Goal: Task Accomplishment & Management: Manage account settings

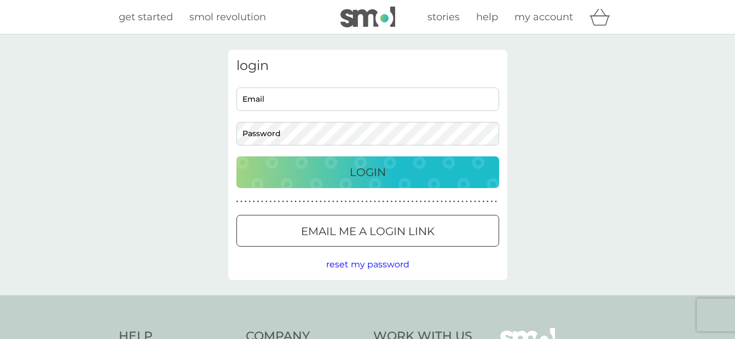
click at [236, 88] on div at bounding box center [236, 88] width 0 height 0
type input "[PERSON_NAME][EMAIL_ADDRESS][PERSON_NAME][DOMAIN_NAME]"
click at [461, 178] on div "Login" at bounding box center [367, 173] width 241 height 18
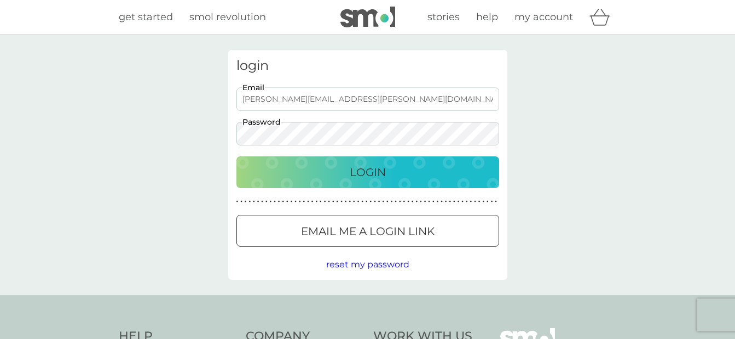
click at [354, 174] on p "Login" at bounding box center [368, 173] width 36 height 18
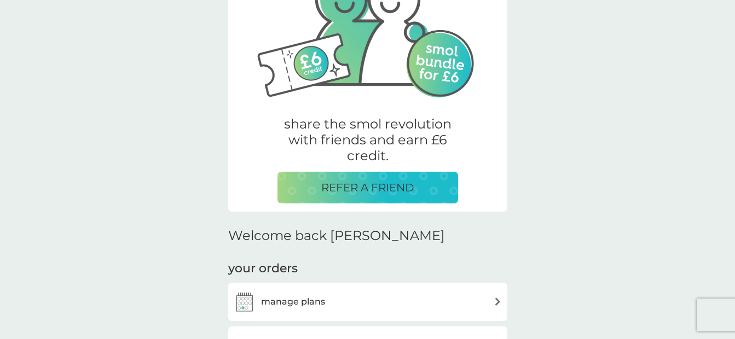
scroll to position [219, 0]
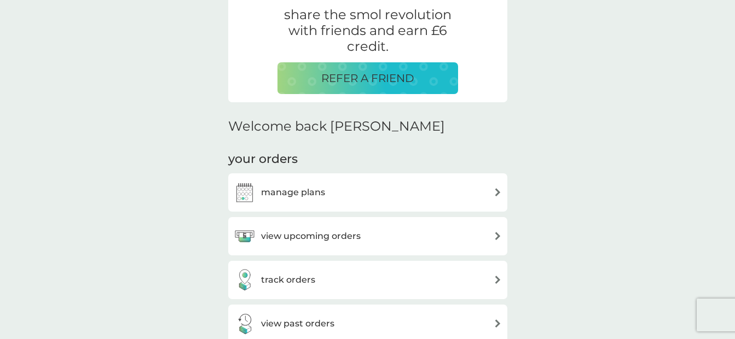
click at [305, 189] on h3 "manage plans" at bounding box center [293, 193] width 64 height 14
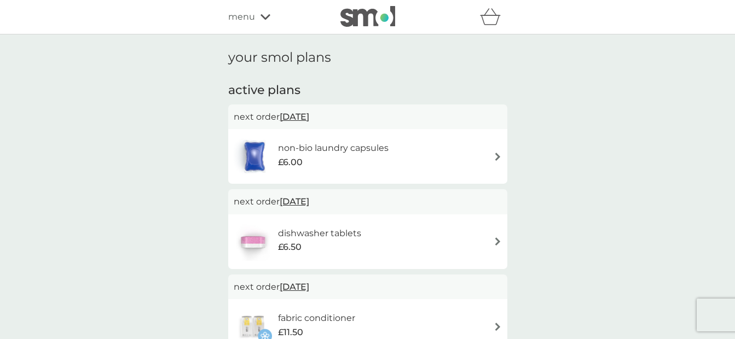
click at [496, 155] on img at bounding box center [498, 157] width 8 height 8
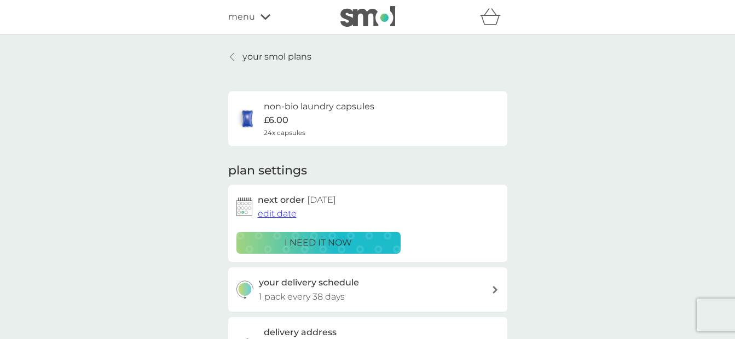
click at [488, 292] on div "your delivery schedule 1 pack every 38 days" at bounding box center [375, 290] width 233 height 28
select select "35"
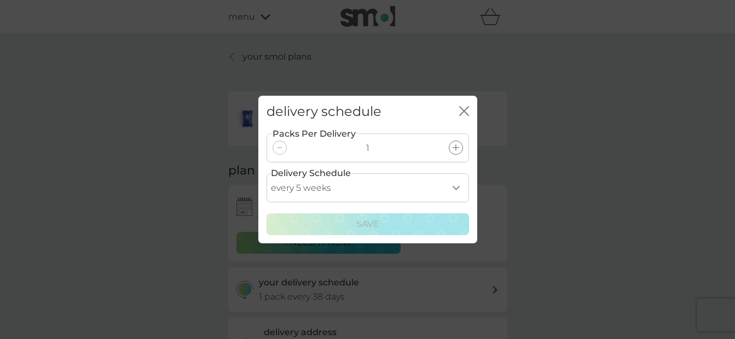
click at [461, 107] on icon "close" at bounding box center [464, 111] width 10 height 10
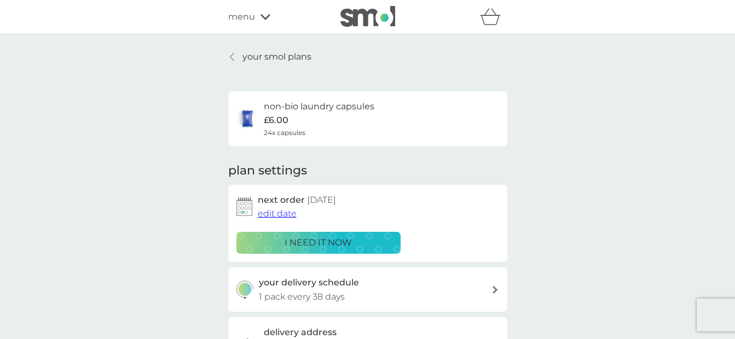
click at [270, 56] on p "your smol plans" at bounding box center [276, 57] width 69 height 14
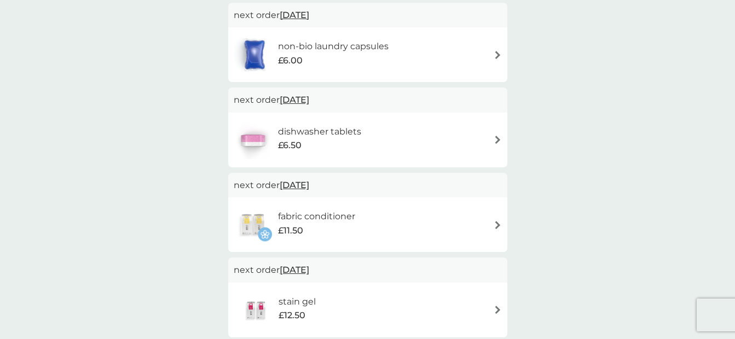
scroll to position [164, 0]
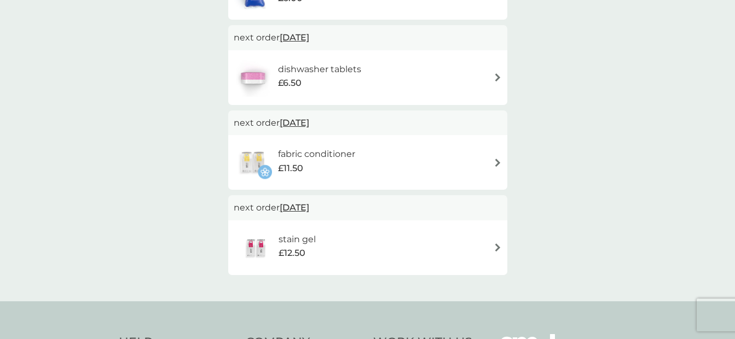
click at [285, 152] on h6 "fabric conditioner" at bounding box center [316, 154] width 77 height 14
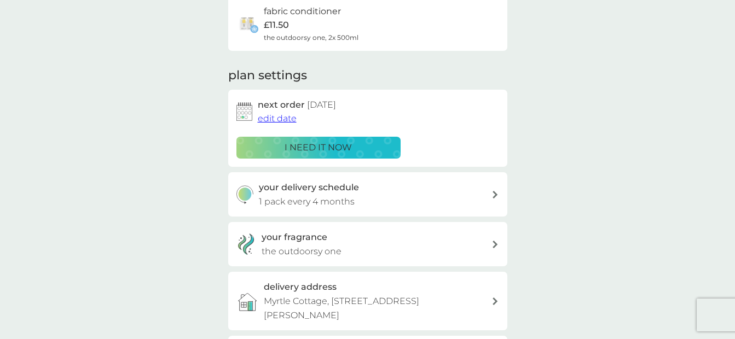
scroll to position [109, 0]
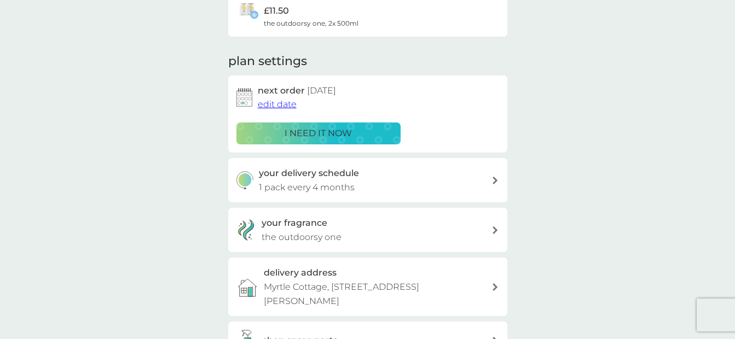
click at [492, 180] on div at bounding box center [495, 181] width 9 height 8
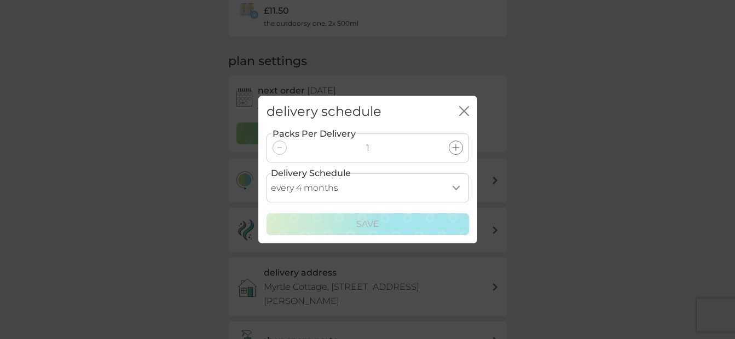
click at [456, 189] on select "every 1 month every 2 months every 3 months every 4 months every 5 months every…" at bounding box center [368, 188] width 203 height 29
select select "6"
click at [267, 174] on select "every 1 month every 2 months every 3 months every 4 months every 5 months every…" at bounding box center [368, 188] width 203 height 29
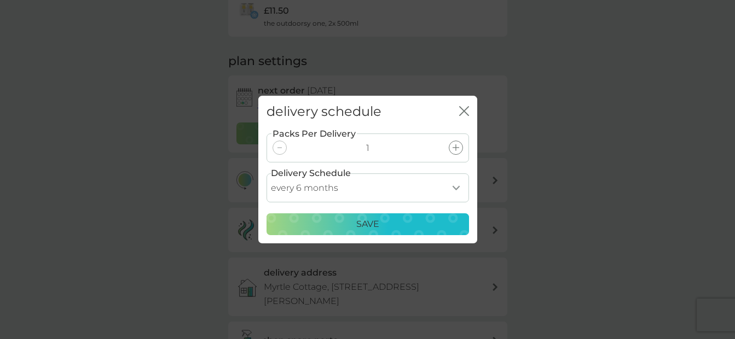
click at [370, 220] on p "Save" at bounding box center [367, 224] width 23 height 14
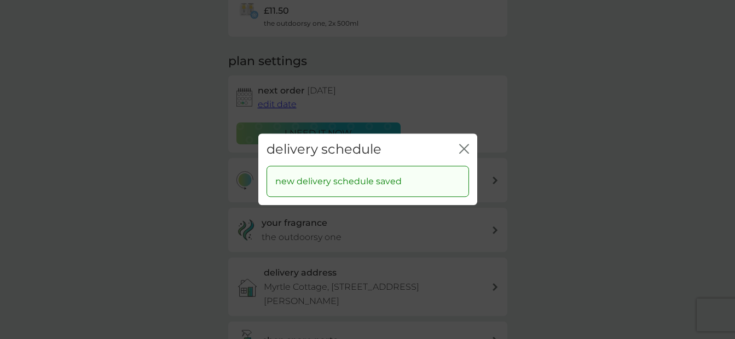
click at [467, 151] on icon "close" at bounding box center [464, 149] width 10 height 10
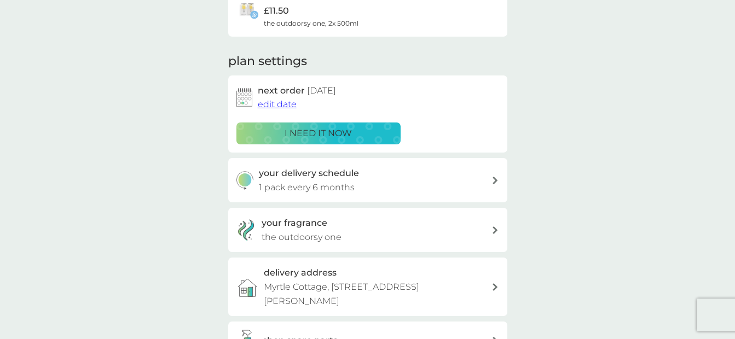
click at [281, 105] on span "edit date" at bounding box center [277, 104] width 39 height 10
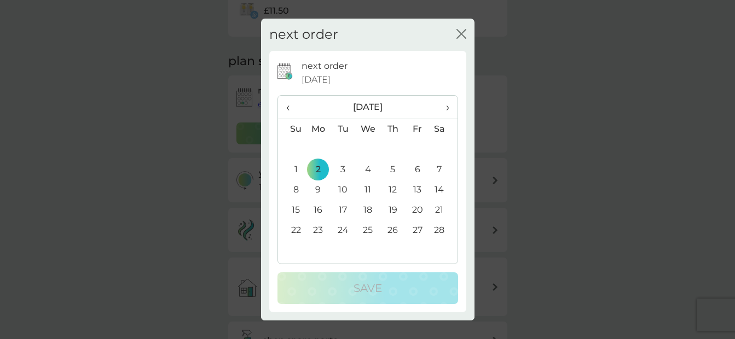
click at [445, 109] on span "›" at bounding box center [443, 107] width 11 height 23
click at [319, 170] on td "2" at bounding box center [318, 170] width 25 height 20
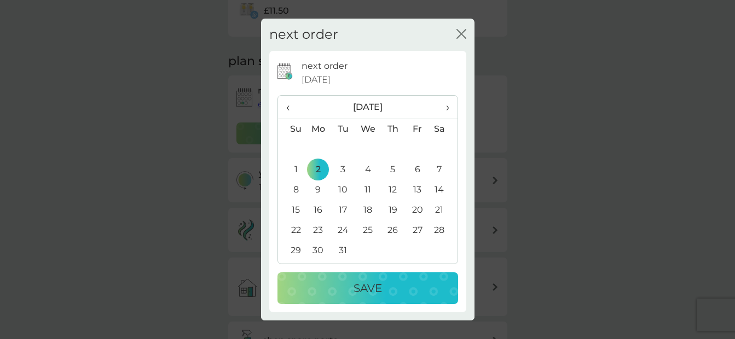
click at [361, 290] on p "Save" at bounding box center [368, 289] width 28 height 18
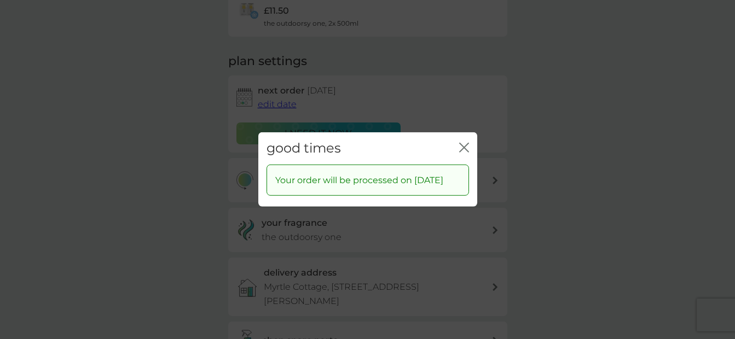
click at [464, 141] on div "close" at bounding box center [464, 149] width 10 height 16
click at [463, 143] on icon "close" at bounding box center [462, 147] width 4 height 9
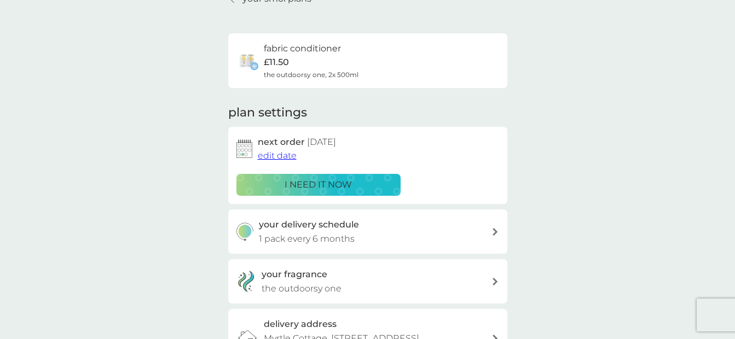
scroll to position [0, 0]
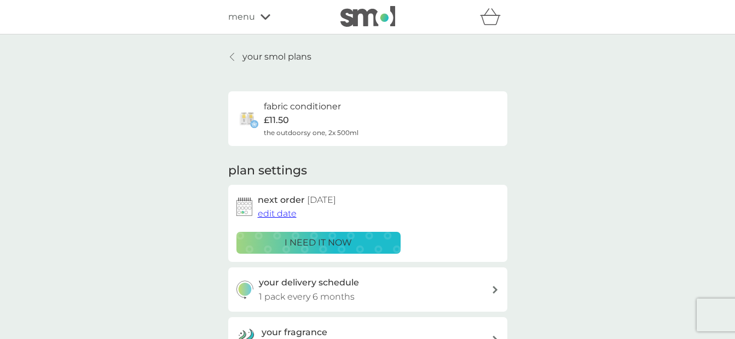
click at [235, 55] on div at bounding box center [233, 57] width 8 height 9
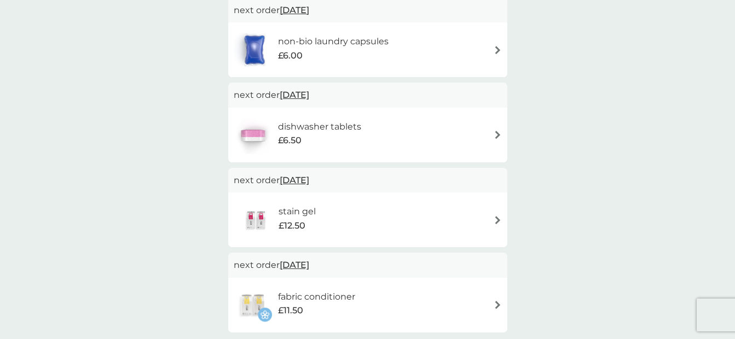
scroll to position [109, 0]
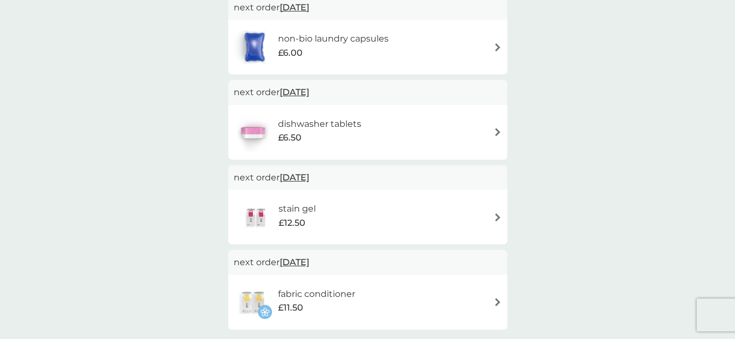
click at [500, 222] on div "stain gel £12.50" at bounding box center [368, 217] width 268 height 38
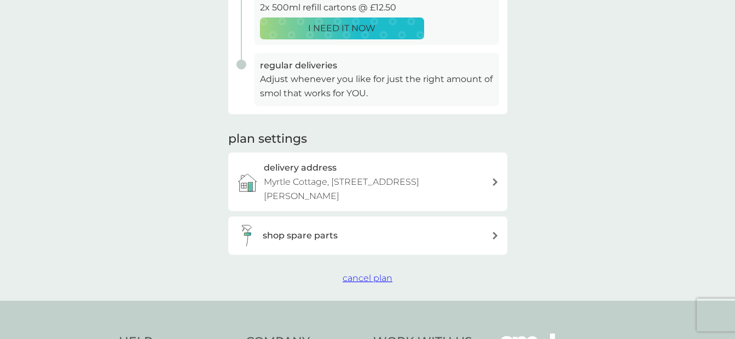
scroll to position [274, 0]
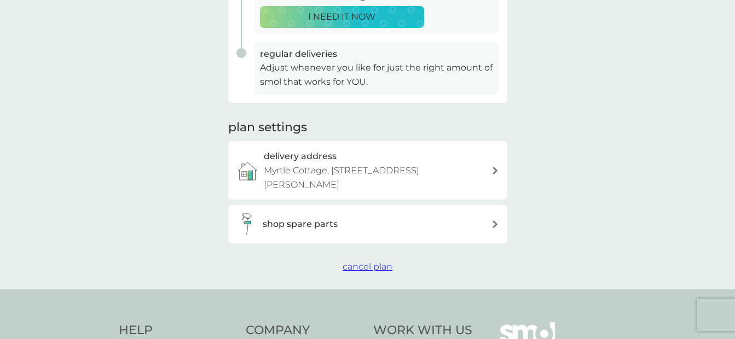
click at [377, 270] on span "cancel plan" at bounding box center [368, 267] width 50 height 10
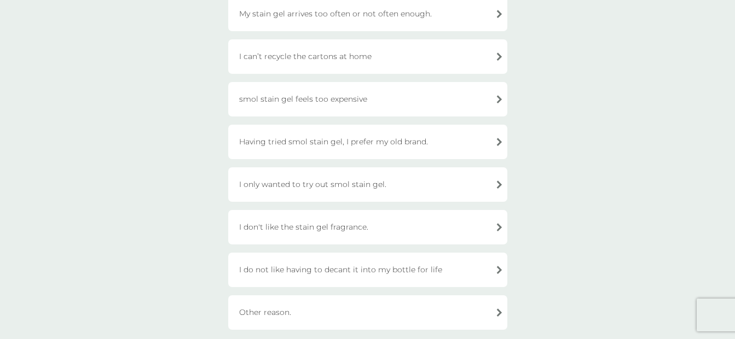
scroll to position [274, 0]
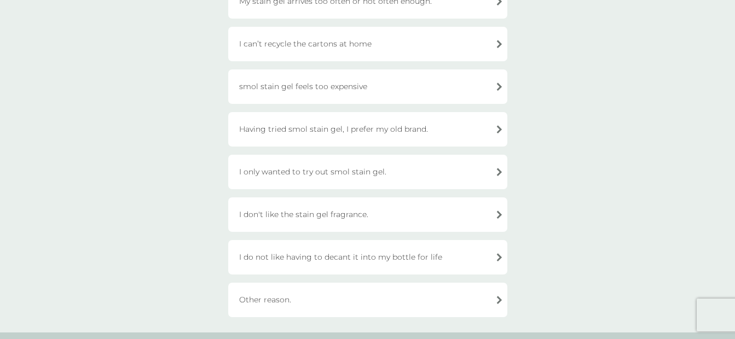
click at [450, 171] on div "I only wanted to try out smol stain gel." at bounding box center [367, 172] width 279 height 34
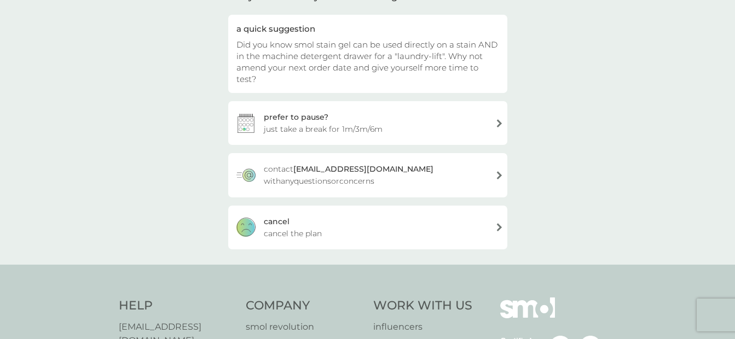
scroll to position [99, 0]
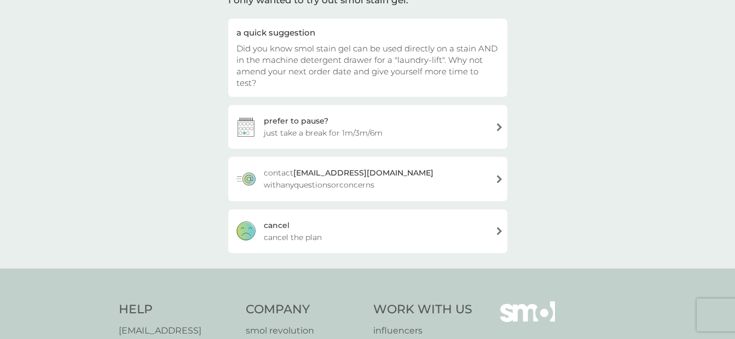
click at [267, 232] on span "cancel the plan" at bounding box center [293, 238] width 58 height 12
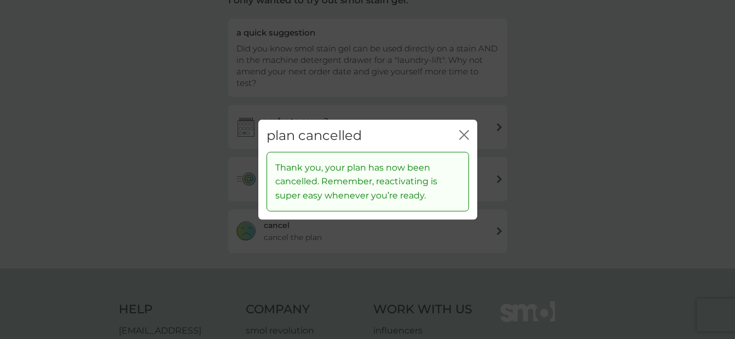
click at [460, 132] on icon "close" at bounding box center [464, 135] width 10 height 10
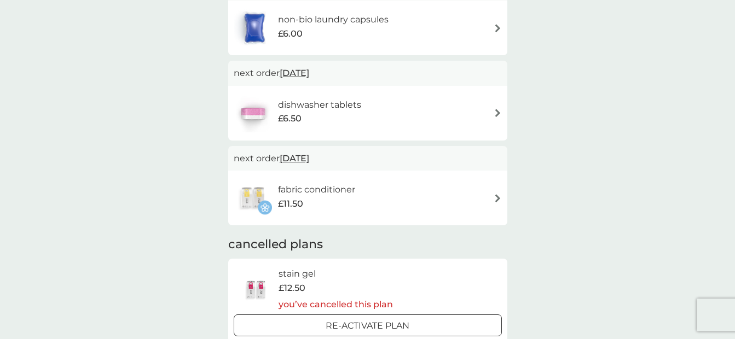
scroll to position [109, 0]
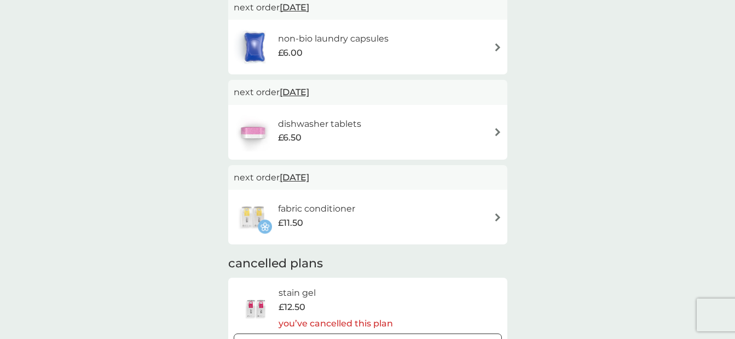
click at [469, 144] on div "dishwasher tablets £6.50" at bounding box center [368, 132] width 268 height 38
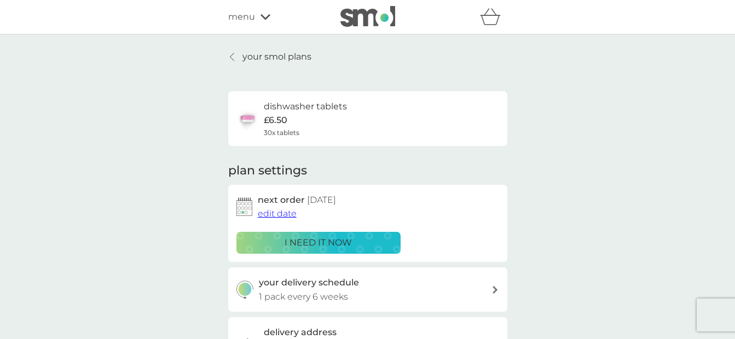
click at [307, 57] on p "your smol plans" at bounding box center [276, 57] width 69 height 14
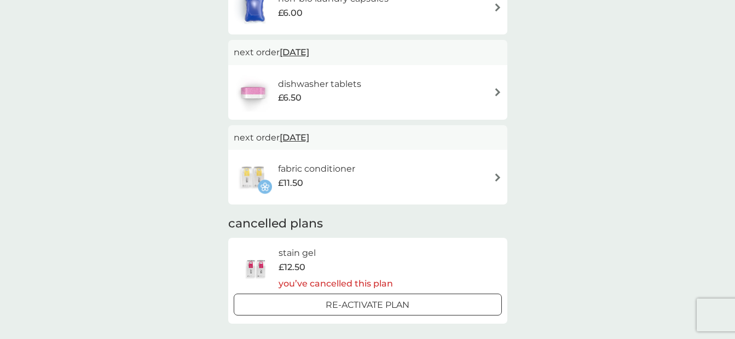
scroll to position [164, 0]
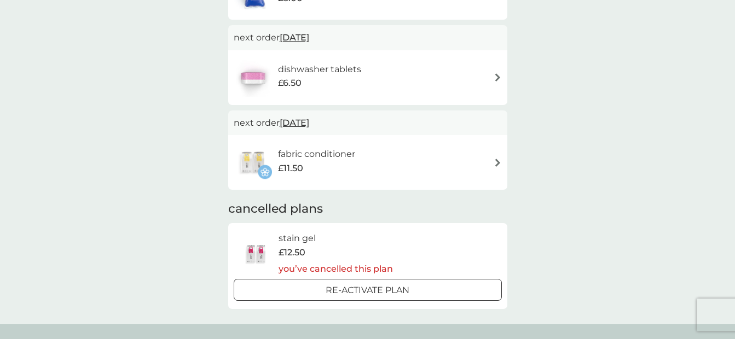
click at [321, 71] on h6 "dishwasher tablets" at bounding box center [319, 69] width 83 height 14
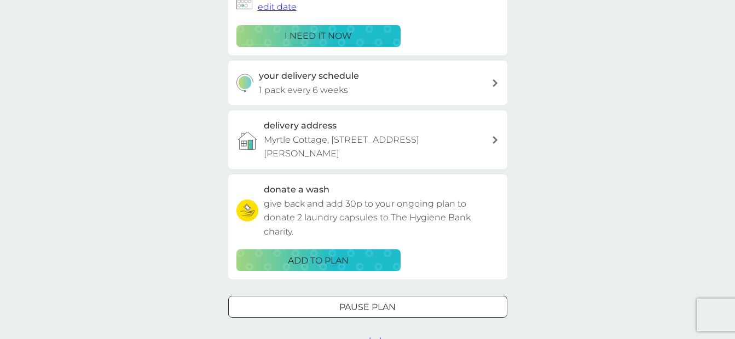
scroll to position [219, 0]
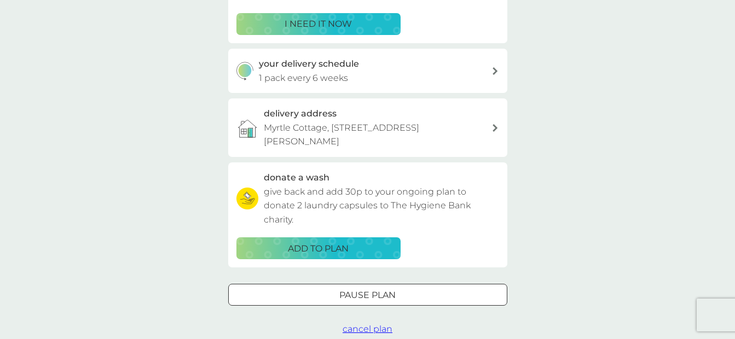
click at [320, 73] on p "1 pack every 6 weeks" at bounding box center [303, 78] width 89 height 14
select select "42"
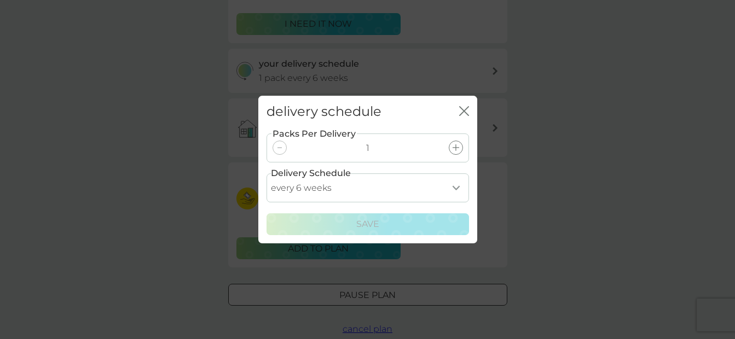
click at [470, 109] on div "delivery schedule close" at bounding box center [367, 112] width 219 height 32
click at [463, 111] on icon "close" at bounding box center [462, 111] width 4 height 9
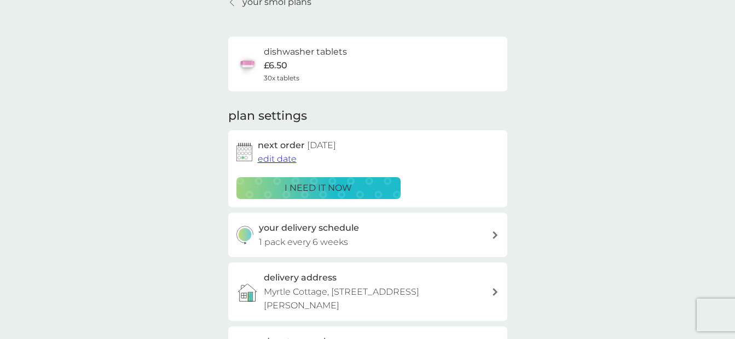
scroll to position [164, 0]
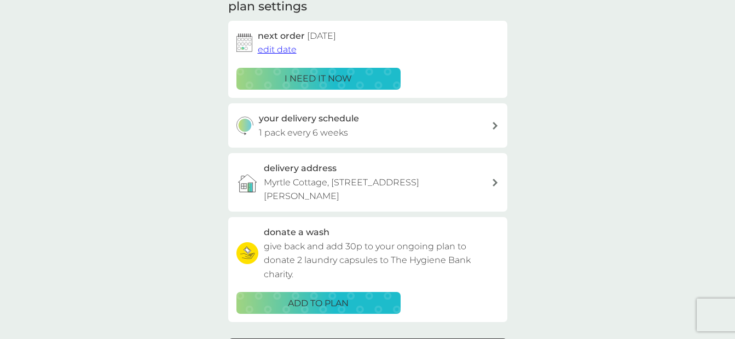
click at [490, 131] on div "your delivery schedule 1 pack every 6 weeks" at bounding box center [375, 126] width 233 height 28
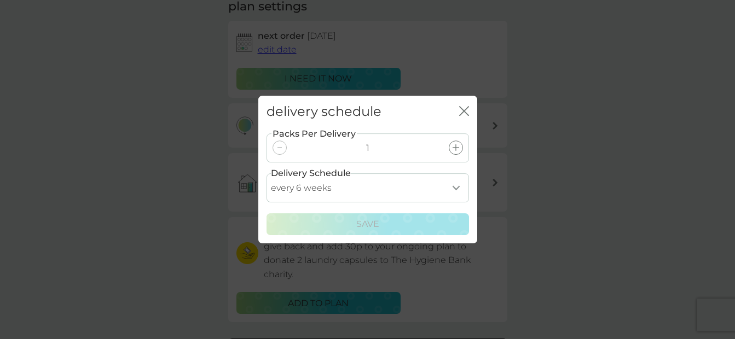
click at [454, 190] on select "every 1 week every 2 weeks every 3 weeks every 4 weeks every 5 weeks every 6 we…" at bounding box center [368, 188] width 203 height 29
select select "28"
click at [267, 174] on select "every 1 week every 2 weeks every 3 weeks every 4 weeks every 5 weeks every 6 we…" at bounding box center [368, 188] width 203 height 29
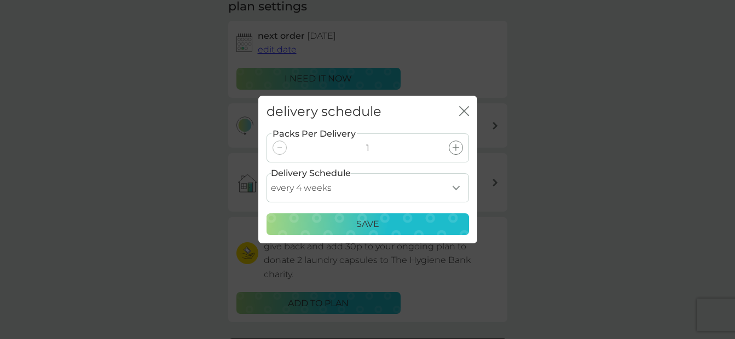
click at [355, 218] on div "Save" at bounding box center [368, 224] width 188 height 14
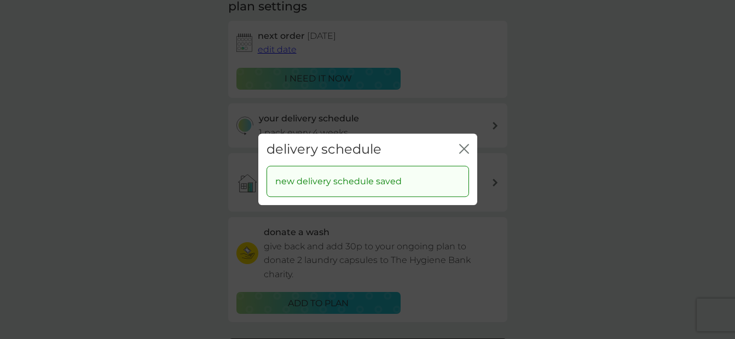
click at [462, 149] on icon "close" at bounding box center [464, 149] width 10 height 10
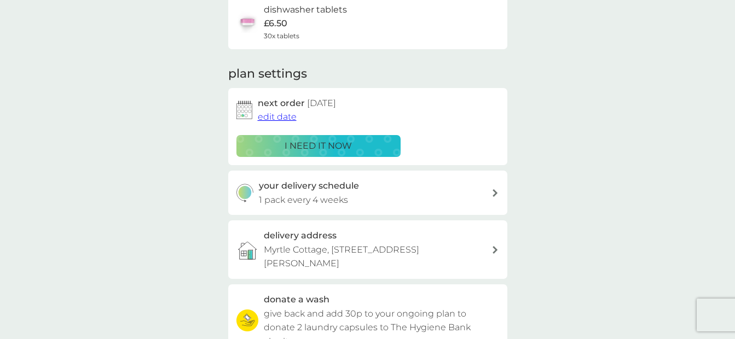
scroll to position [109, 0]
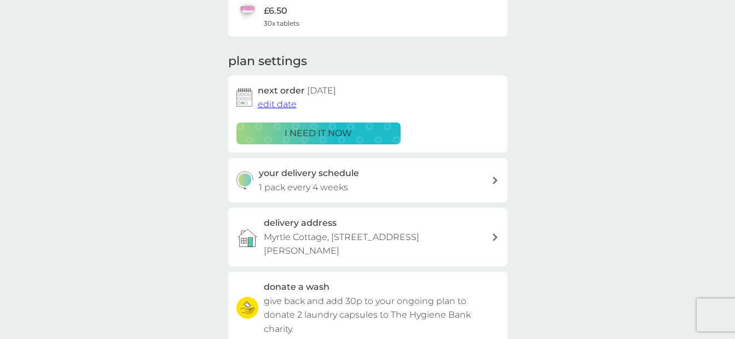
click at [286, 106] on span "edit date" at bounding box center [277, 104] width 39 height 10
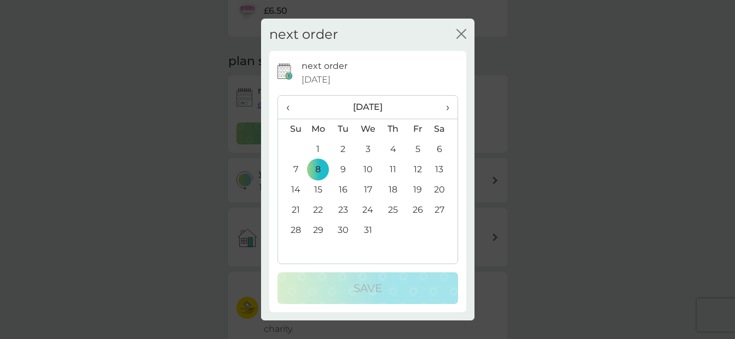
click at [289, 112] on span "‹" at bounding box center [291, 107] width 11 height 23
click at [296, 190] on td "9" at bounding box center [292, 190] width 28 height 20
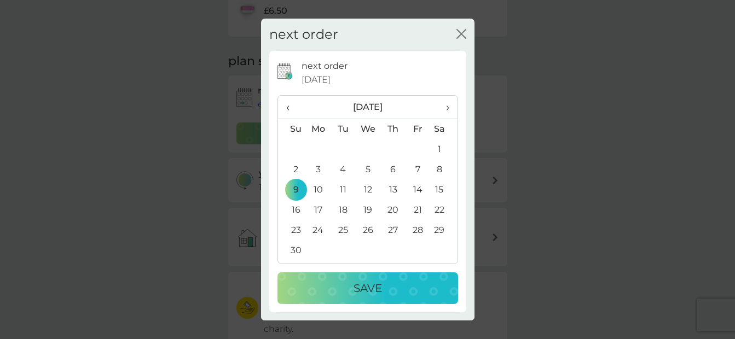
click at [341, 282] on div "Save" at bounding box center [367, 289] width 159 height 18
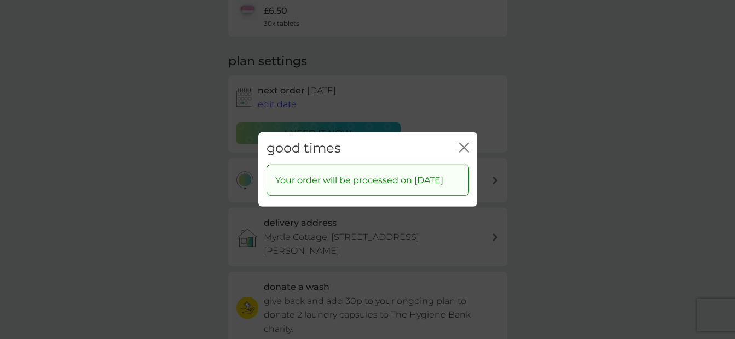
click at [459, 143] on icon "close" at bounding box center [464, 148] width 10 height 10
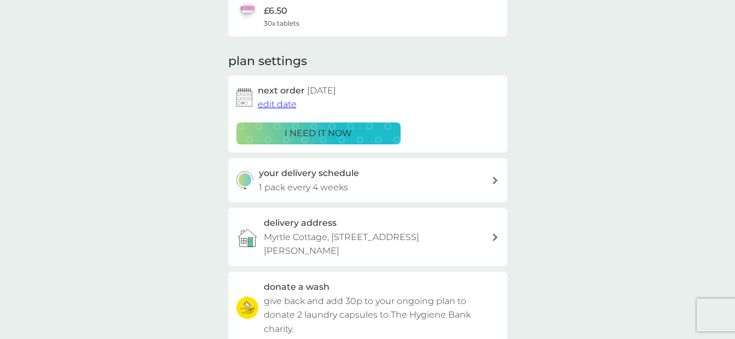
scroll to position [0, 0]
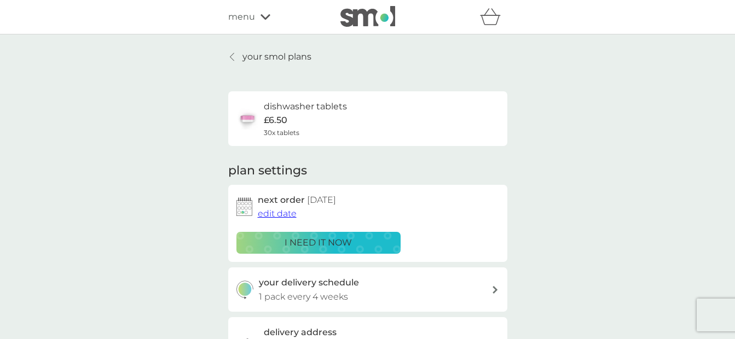
click at [302, 55] on p "your smol plans" at bounding box center [276, 57] width 69 height 14
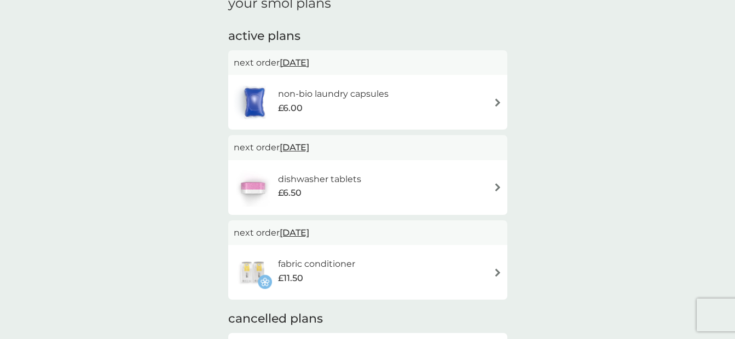
scroll to position [55, 0]
click at [302, 89] on h6 "non-bio laundry capsules" at bounding box center [333, 93] width 111 height 14
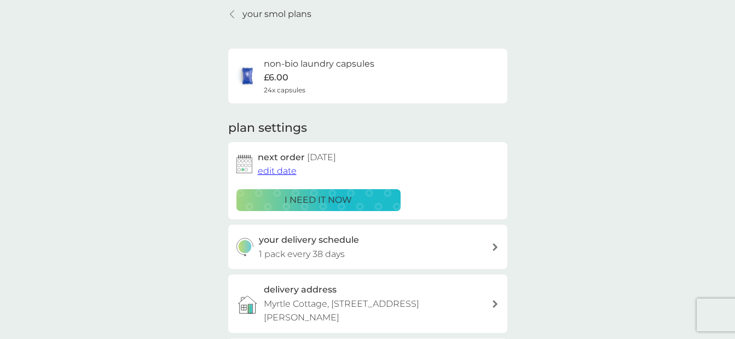
scroll to position [55, 0]
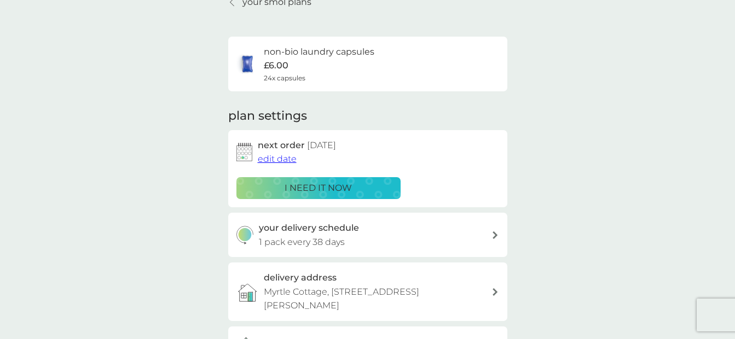
click at [466, 232] on div "your delivery schedule 1 pack every 38 days" at bounding box center [375, 235] width 233 height 28
select select "35"
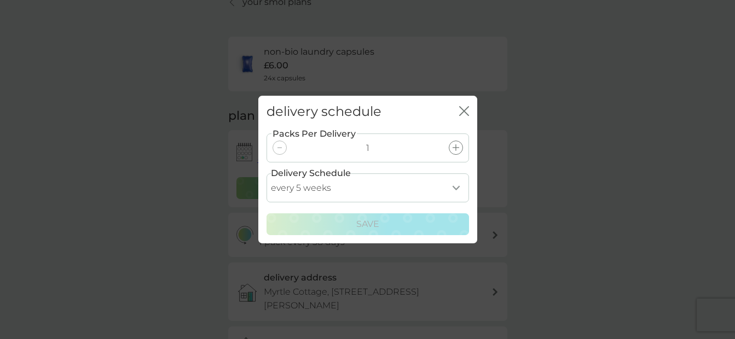
click at [465, 111] on icon "close" at bounding box center [466, 111] width 4 height 9
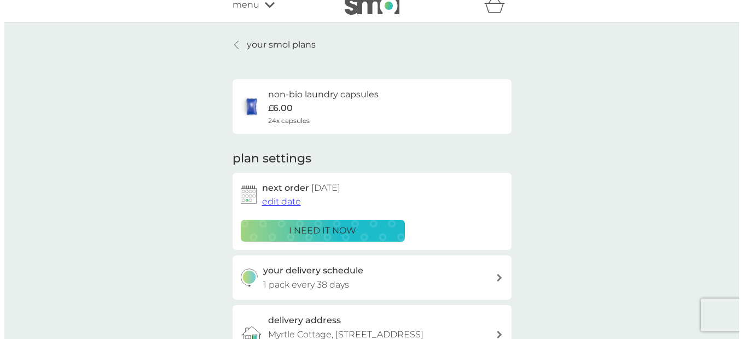
scroll to position [0, 0]
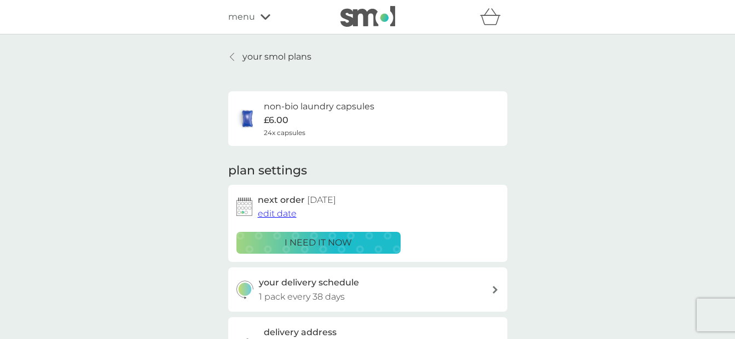
click at [265, 15] on icon at bounding box center [266, 17] width 10 height 7
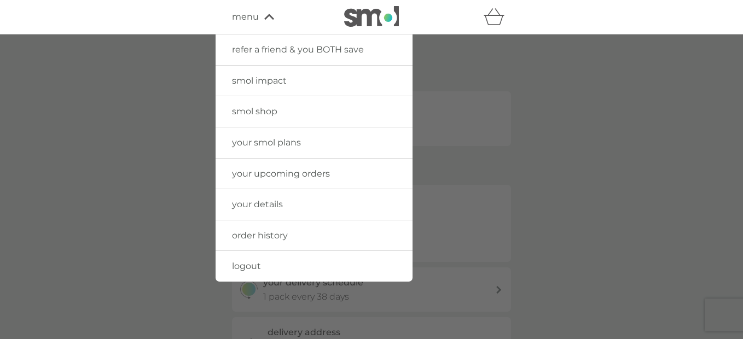
click at [244, 265] on span "logout" at bounding box center [246, 266] width 29 height 10
